Goal: Task Accomplishment & Management: Manage account settings

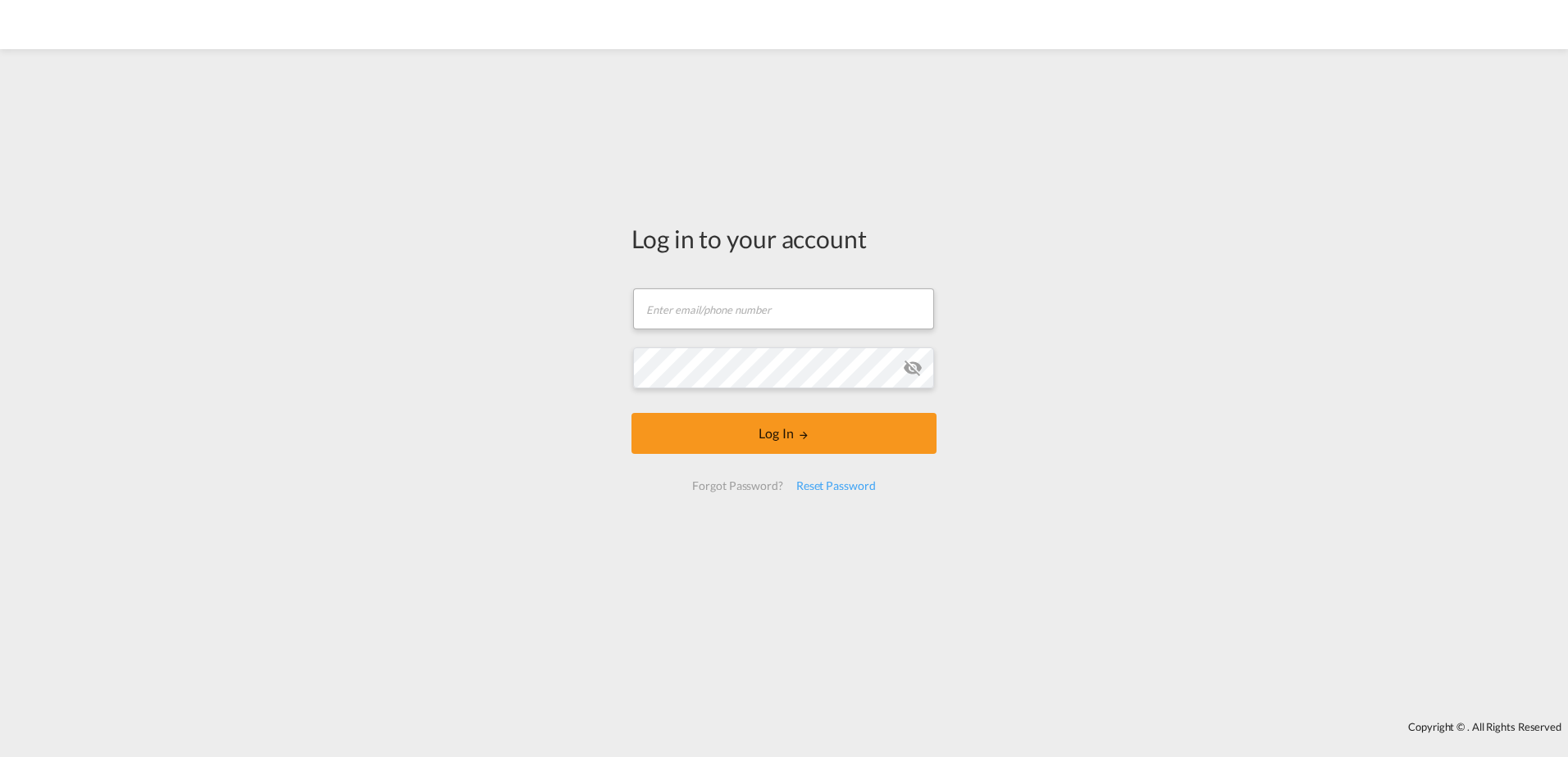
drag, startPoint x: 730, startPoint y: 252, endPoint x: 748, endPoint y: 304, distance: 55.0
click at [738, 278] on div "Log in to your account Email field is required Password field is required Log I…" at bounding box center [784, 365] width 305 height 286
drag, startPoint x: 748, startPoint y: 304, endPoint x: 750, endPoint y: 313, distance: 9.2
click at [749, 304] on input "text" at bounding box center [784, 309] width 301 height 41
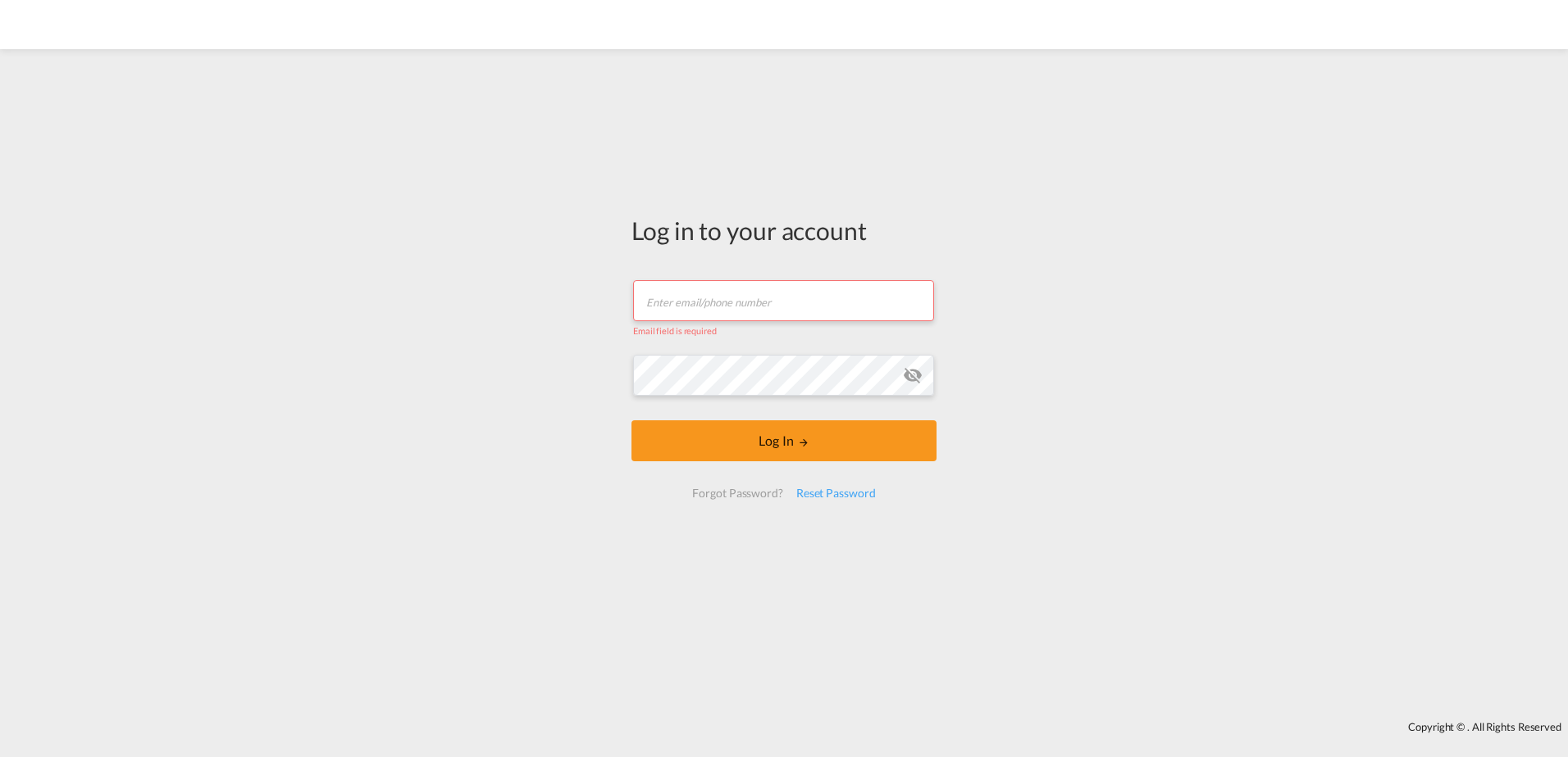
click at [1403, 609] on div "Log in to your account Email field is required Password field is required Log I…" at bounding box center [784, 385] width 1568 height 656
click at [753, 321] on div "Email field is required" at bounding box center [784, 329] width 302 height 15
click at [715, 316] on input "text" at bounding box center [784, 300] width 301 height 41
type input "[EMAIL_ADDRESS][DOMAIN_NAME]"
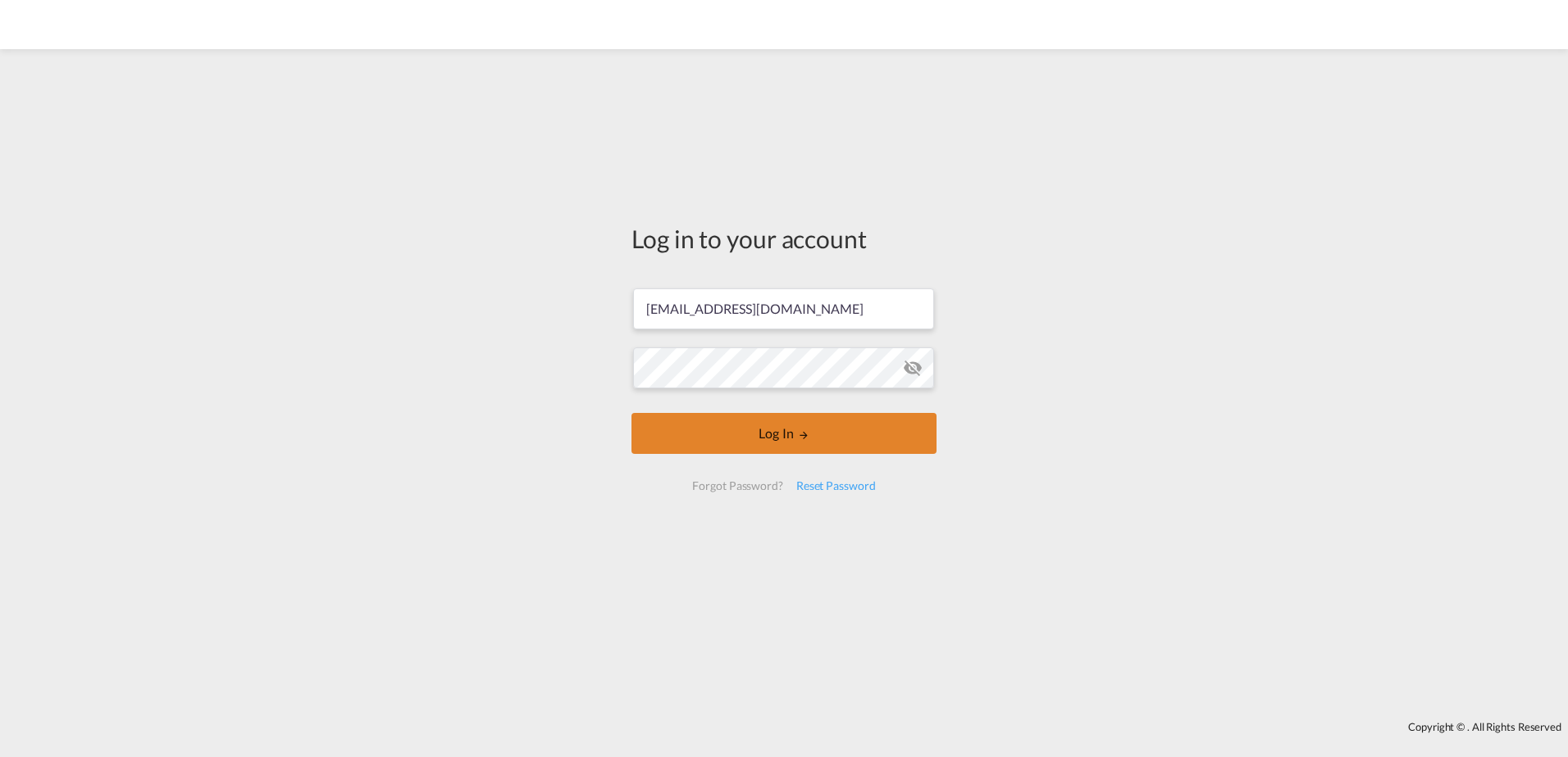
click at [775, 436] on button "Log In" at bounding box center [784, 433] width 305 height 41
